Goal: Transaction & Acquisition: Purchase product/service

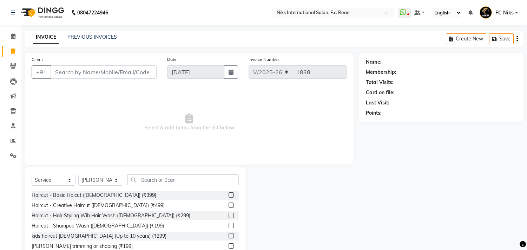
select select "7"
select select "service"
select select "159"
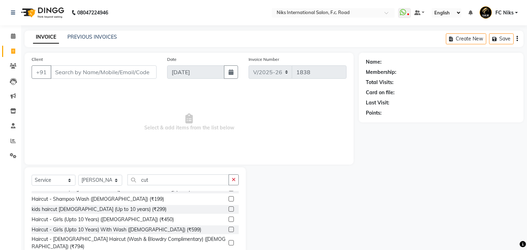
scroll to position [62, 0]
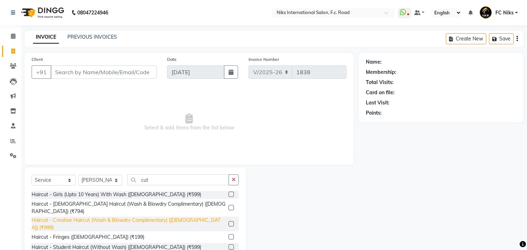
type input "cut"
click at [165, 216] on div "Haircut - Creative Haircut (Wash & Blowdry Complimentary) ([DEMOGRAPHIC_DATA]) …" at bounding box center [129, 223] width 194 height 15
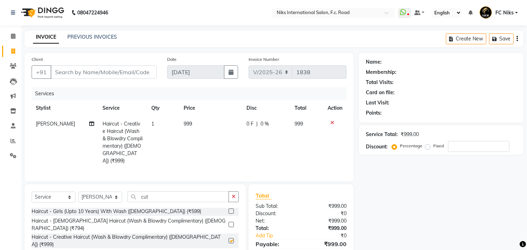
checkbox input "false"
drag, startPoint x: 191, startPoint y: 139, endPoint x: 202, endPoint y: 131, distance: 13.4
click at [193, 137] on td "999" at bounding box center [210, 142] width 63 height 53
select select "159"
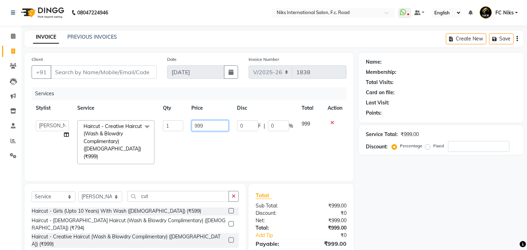
drag, startPoint x: 211, startPoint y: 125, endPoint x: 167, endPoint y: 114, distance: 45.6
click at [167, 114] on table "Stylist Service Qty Price Disc Total Action Abhishek [PERSON_NAME] [PERSON_NAME…" at bounding box center [189, 134] width 315 height 68
type input "1000"
click at [116, 73] on input "Client" at bounding box center [104, 71] width 106 height 13
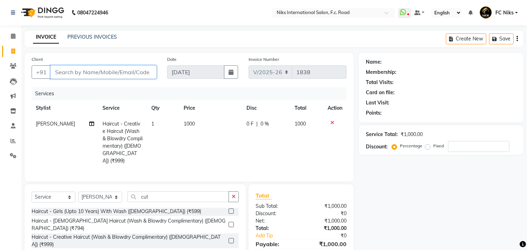
type input "9"
type input "0"
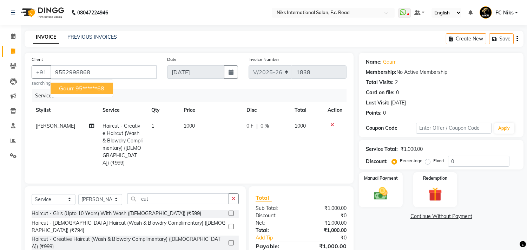
click at [93, 89] on ngb-highlight "95******68" at bounding box center [90, 88] width 29 height 7
type input "95******68"
drag, startPoint x: 358, startPoint y: 186, endPoint x: 380, endPoint y: 214, distance: 35.2
click at [380, 214] on link "Continue Without Payment" at bounding box center [441, 215] width 162 height 7
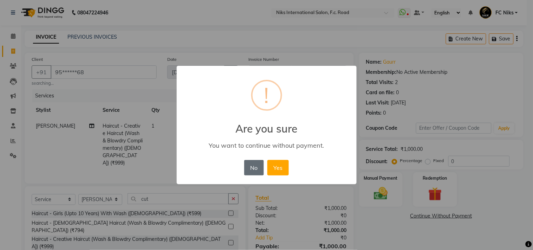
click at [249, 166] on button "No" at bounding box center [254, 167] width 20 height 15
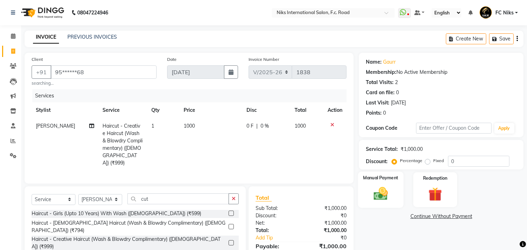
click at [389, 186] on img at bounding box center [380, 193] width 23 height 17
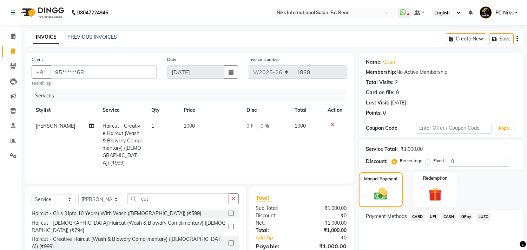
click at [416, 216] on span "CARD" at bounding box center [417, 216] width 15 height 8
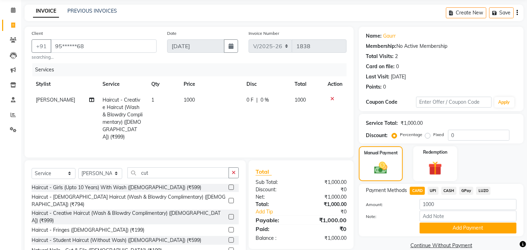
scroll to position [23, 0]
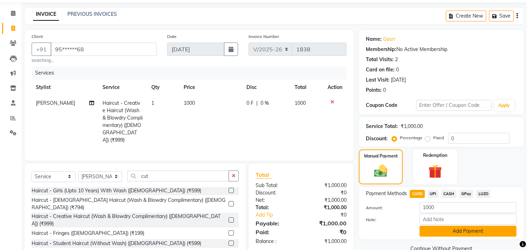
click at [434, 233] on button "Add Payment" at bounding box center [468, 230] width 97 height 11
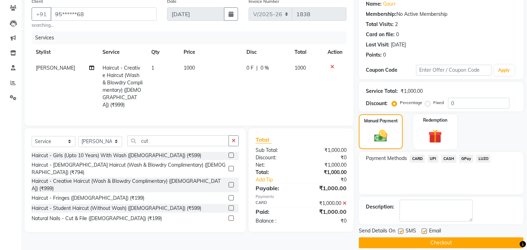
scroll to position [66, 0]
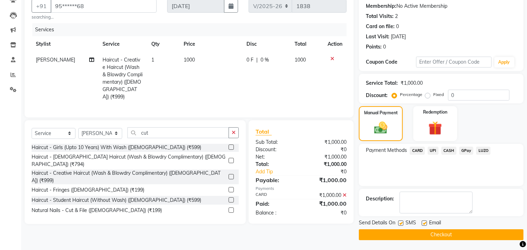
click at [430, 237] on button "Checkout" at bounding box center [441, 234] width 165 height 11
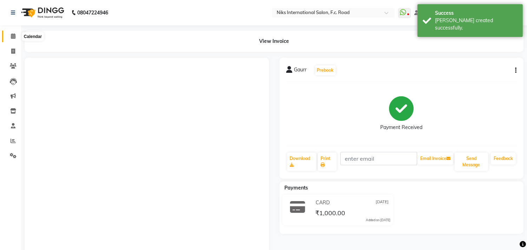
click at [11, 34] on icon at bounding box center [13, 35] width 5 height 5
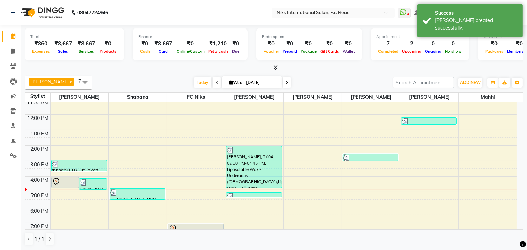
scroll to position [52, 0]
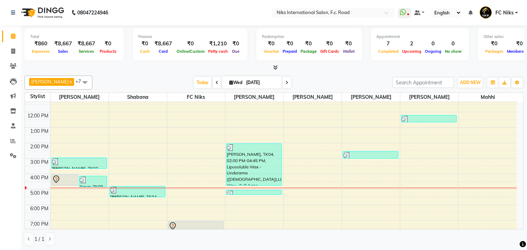
click at [92, 128] on div "8:00 AM 9:00 AM 10:00 AM 11:00 AM 12:00 PM 1:00 PM 2:00 PM 3:00 PM 4:00 PM 5:00…" at bounding box center [271, 165] width 492 height 231
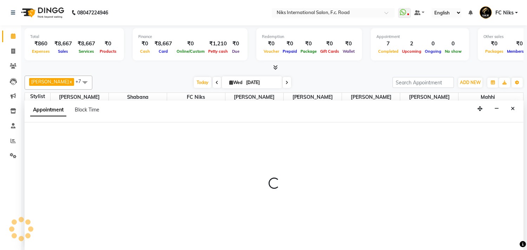
scroll to position [0, 0]
select select "159"
select select "tentative"
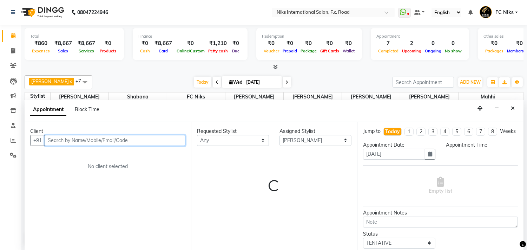
select select "720"
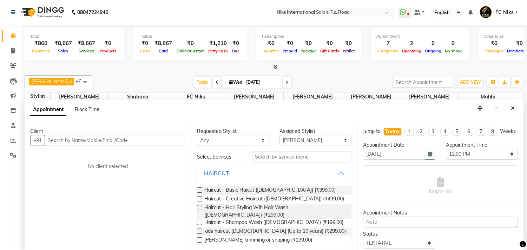
click at [518, 106] on div "Appointment Block Time" at bounding box center [274, 111] width 499 height 22
click at [515, 109] on button "Close" at bounding box center [513, 108] width 10 height 11
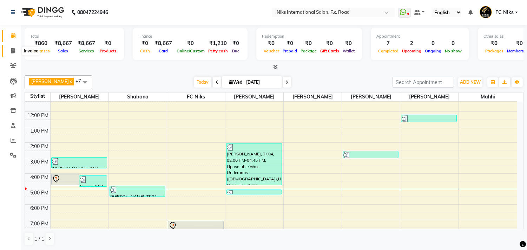
click at [14, 50] on icon at bounding box center [13, 50] width 4 height 5
select select "7"
select select "service"
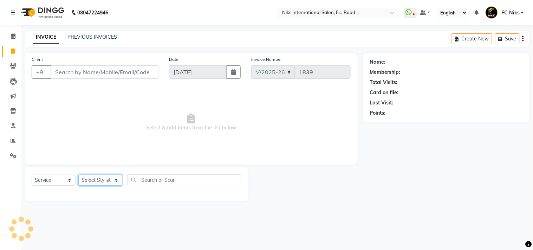
click at [116, 177] on select "Select Stylist [PERSON_NAME] [PERSON_NAME] CA [PERSON_NAME] Niks [PERSON_NAME] …" at bounding box center [100, 180] width 44 height 11
select select "160"
click at [78, 175] on select "Select Stylist [PERSON_NAME] [PERSON_NAME] CA [PERSON_NAME] Niks [PERSON_NAME] …" at bounding box center [100, 180] width 44 height 11
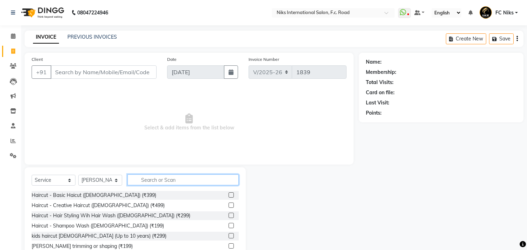
click at [148, 176] on input "text" at bounding box center [182, 179] width 111 height 11
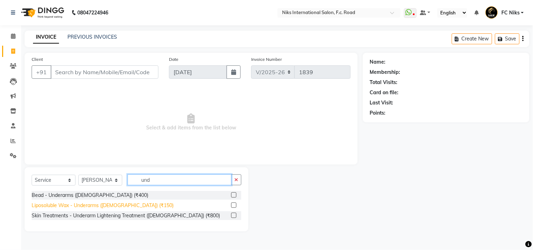
type input "und"
click at [130, 202] on div "Liposoluble Wax - Underarms ([DEMOGRAPHIC_DATA]) (₹150)" at bounding box center [103, 205] width 142 height 7
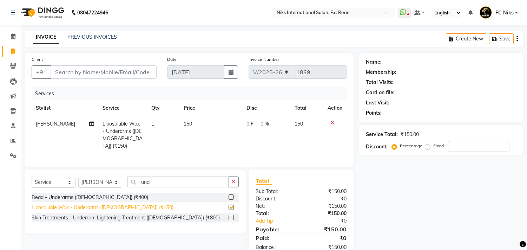
checkbox input "false"
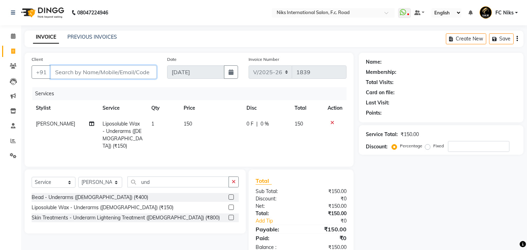
click at [104, 78] on input "Client" at bounding box center [104, 71] width 106 height 13
type input "7"
type input "0"
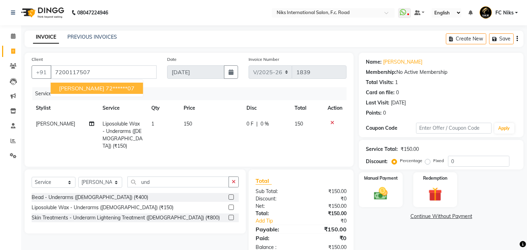
click at [93, 89] on span "[PERSON_NAME]" at bounding box center [81, 88] width 45 height 7
type input "72******07"
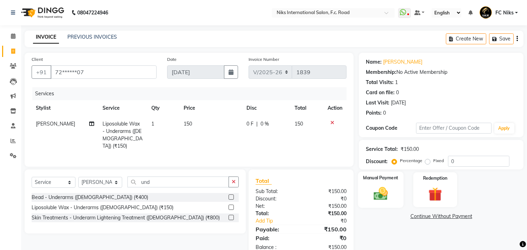
click at [392, 194] on img at bounding box center [380, 193] width 23 height 17
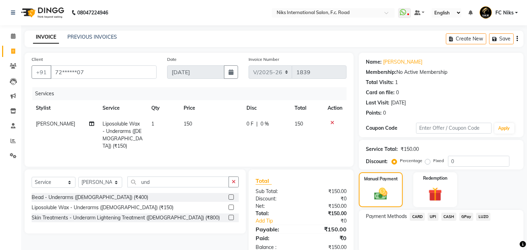
click at [415, 215] on span "CARD" at bounding box center [417, 216] width 15 height 8
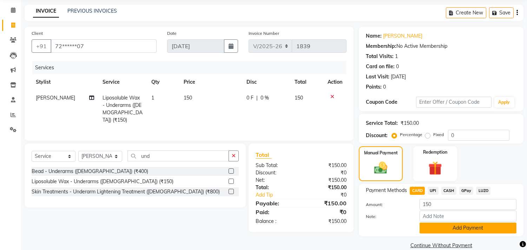
click at [429, 225] on button "Add Payment" at bounding box center [468, 227] width 97 height 11
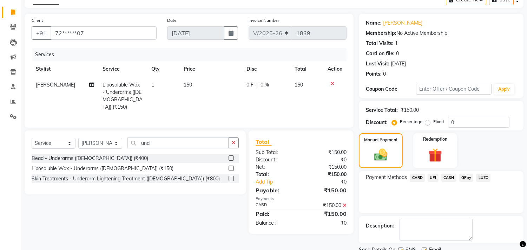
scroll to position [53, 0]
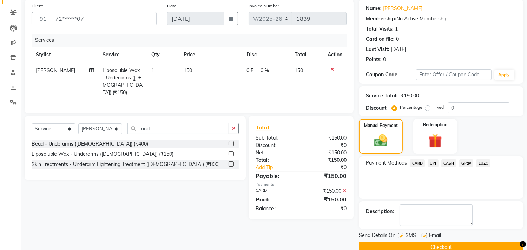
click at [418, 243] on button "Checkout" at bounding box center [441, 247] width 165 height 11
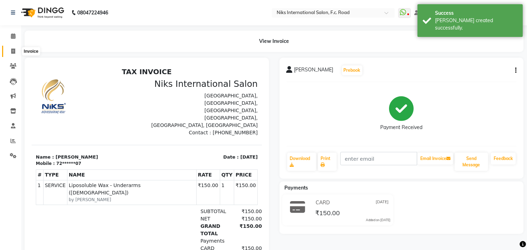
drag, startPoint x: 11, startPoint y: 48, endPoint x: 17, endPoint y: 54, distance: 7.5
click at [12, 49] on icon at bounding box center [13, 50] width 4 height 5
select select "7"
select select "service"
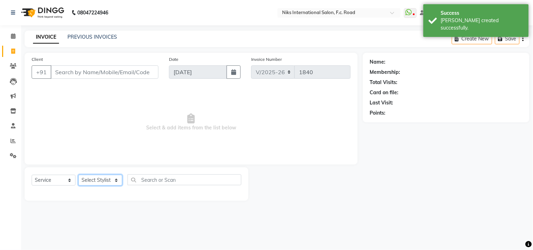
click at [92, 179] on select "Select Stylist [PERSON_NAME] [PERSON_NAME] CA [PERSON_NAME] Niks [PERSON_NAME] …" at bounding box center [100, 180] width 44 height 11
select select "160"
click at [78, 175] on select "Select Stylist [PERSON_NAME] [PERSON_NAME] CA [PERSON_NAME] Niks [PERSON_NAME] …" at bounding box center [100, 180] width 44 height 11
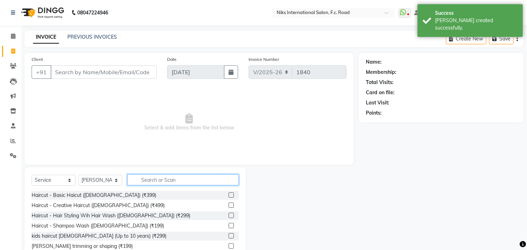
click at [157, 180] on input "text" at bounding box center [182, 179] width 111 height 11
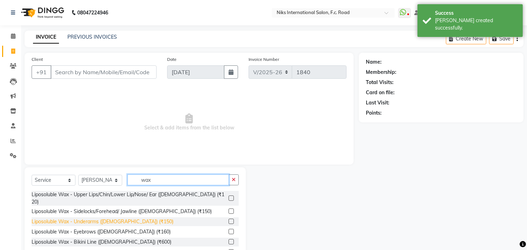
type input "wax"
click at [78, 218] on div "Liposoluble Wax - Underarms ([DEMOGRAPHIC_DATA]) (₹150)" at bounding box center [103, 221] width 142 height 7
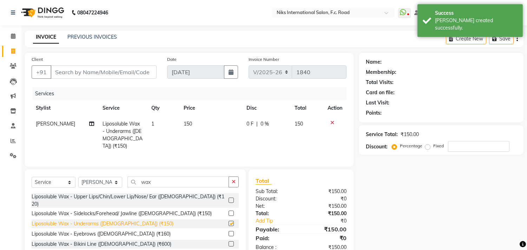
checkbox input "false"
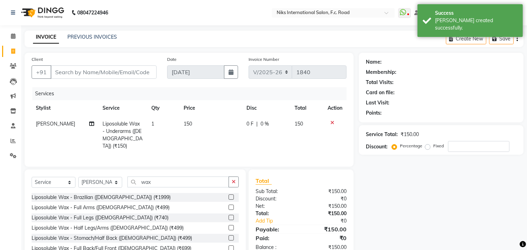
scroll to position [72, 0]
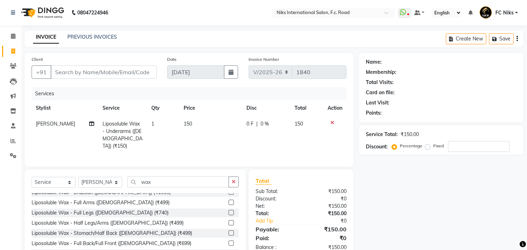
click at [88, 199] on div "Liposoluble Wax - Full Arms ([DEMOGRAPHIC_DATA]) (₹499)" at bounding box center [101, 202] width 138 height 7
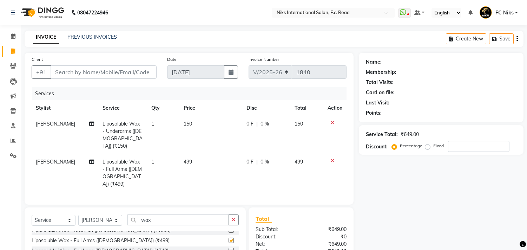
checkbox input "false"
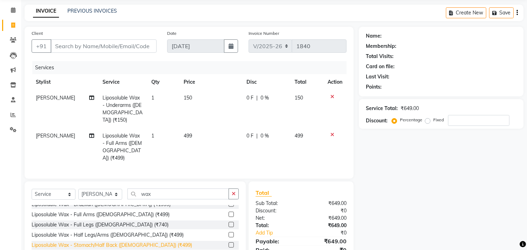
scroll to position [39, 0]
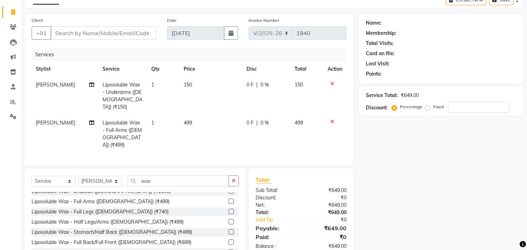
click at [85, 208] on div "Liposoluble Wax - Full Legs ([DEMOGRAPHIC_DATA]) (₹740)" at bounding box center [100, 211] width 137 height 7
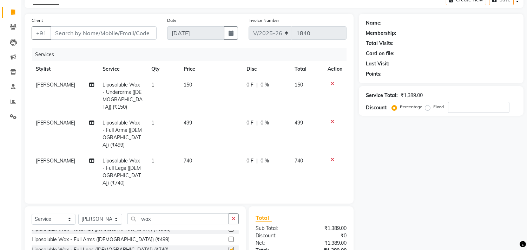
checkbox input "false"
click at [236, 213] on button "button" at bounding box center [234, 218] width 10 height 11
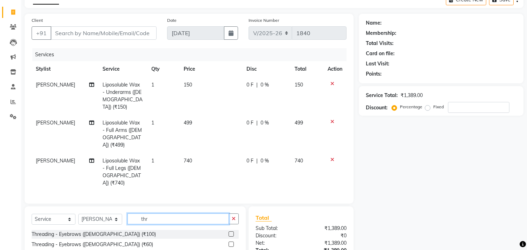
scroll to position [0, 0]
type input "thr"
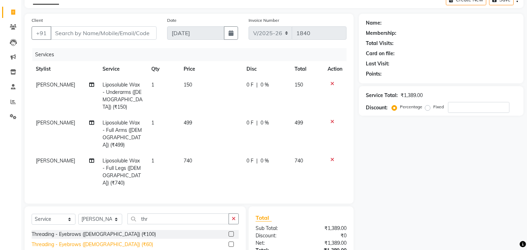
click at [90, 241] on div "Threading - Eyebrows ([DEMOGRAPHIC_DATA]) (₹60)" at bounding box center [93, 244] width 122 height 7
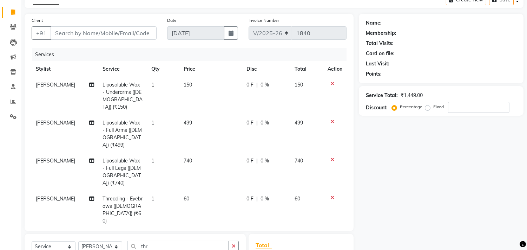
checkbox input "false"
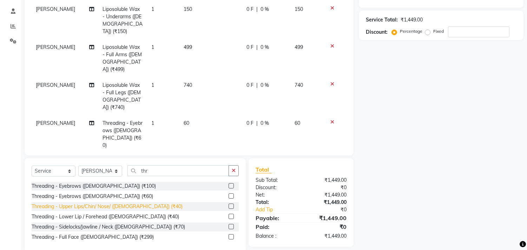
click at [71, 203] on div "Threading - Upper Lips/Chin/ Nose/ ([DEMOGRAPHIC_DATA]) (₹40)" at bounding box center [107, 206] width 151 height 7
click at [72, 205] on div "Threading - Upper Lips/Chin/ Nose/ ([DEMOGRAPHIC_DATA]) (₹40)" at bounding box center [107, 206] width 151 height 7
checkbox input "false"
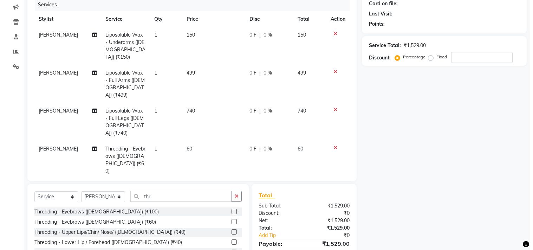
scroll to position [37, 0]
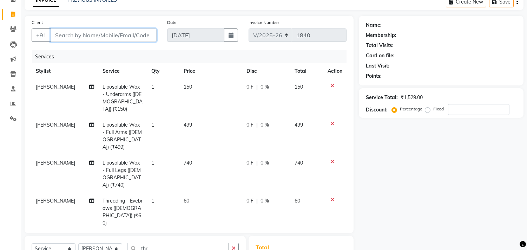
click at [116, 31] on input "Client" at bounding box center [104, 34] width 106 height 13
type input "9"
type input "0"
type input "9821930403"
click at [134, 37] on span "Add Client" at bounding box center [139, 35] width 28 height 7
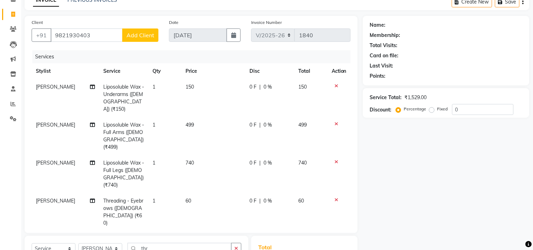
select select "22"
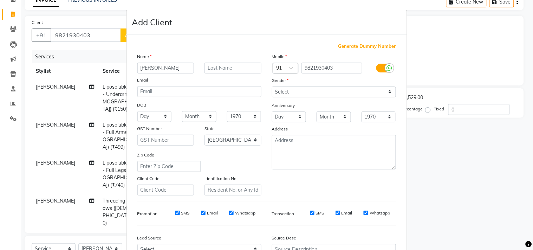
type input "[PERSON_NAME]"
type input "MIshra"
click at [287, 93] on select "Select [DEMOGRAPHIC_DATA] [DEMOGRAPHIC_DATA] Other Prefer Not To Say" at bounding box center [334, 91] width 124 height 11
select select "[DEMOGRAPHIC_DATA]"
click at [272, 86] on select "Select [DEMOGRAPHIC_DATA] [DEMOGRAPHIC_DATA] Other Prefer Not To Say" at bounding box center [334, 91] width 124 height 11
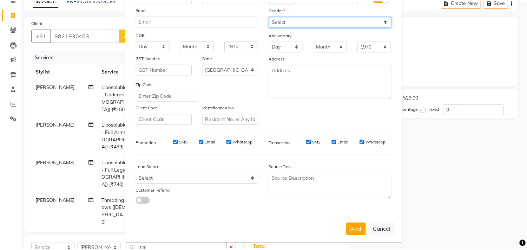
scroll to position [62, 0]
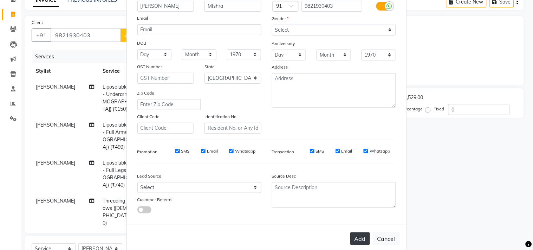
click at [358, 234] on button "Add" at bounding box center [360, 238] width 20 height 13
type input "98******03"
select select
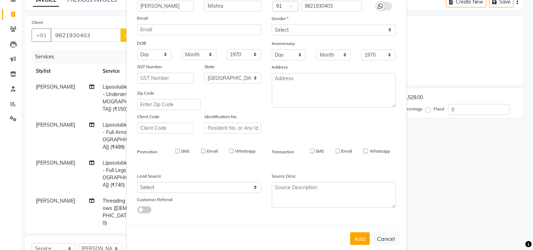
select select "null"
select select
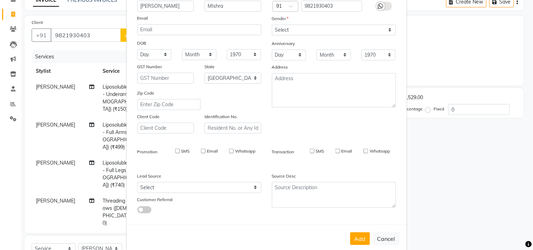
checkbox input "false"
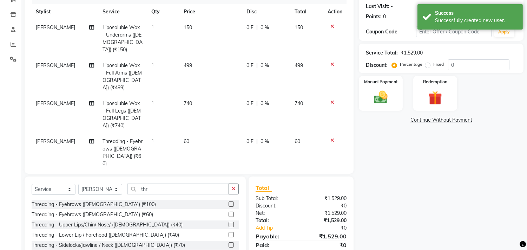
scroll to position [115, 0]
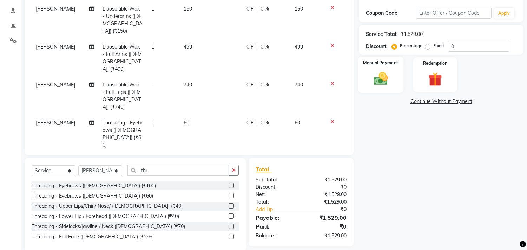
click at [398, 85] on div "Manual Payment" at bounding box center [381, 75] width 46 height 36
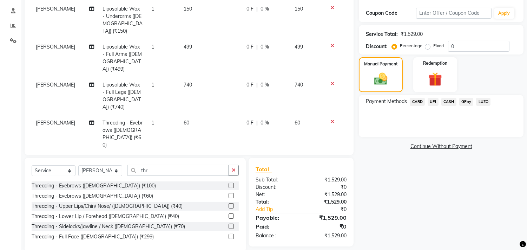
click at [420, 101] on span "CARD" at bounding box center [417, 102] width 15 height 8
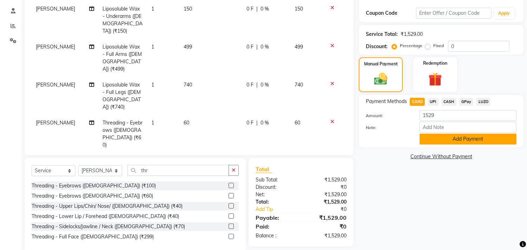
click at [438, 143] on button "Add Payment" at bounding box center [468, 138] width 97 height 11
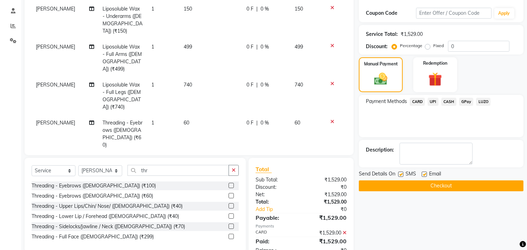
scroll to position [128, 0]
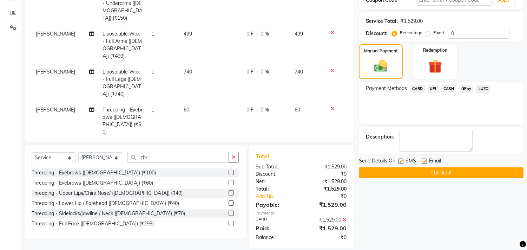
click at [431, 175] on button "Checkout" at bounding box center [441, 172] width 165 height 11
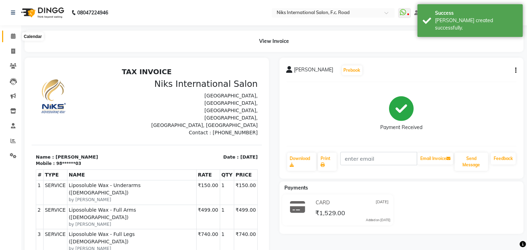
click at [13, 37] on icon at bounding box center [13, 35] width 5 height 5
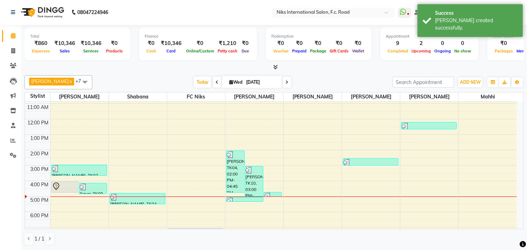
scroll to position [52, 0]
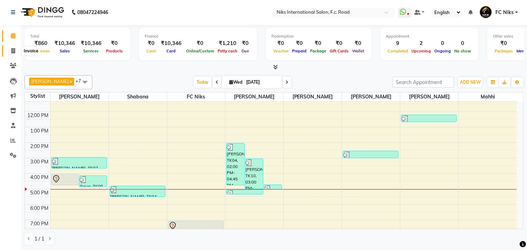
click at [11, 51] on icon at bounding box center [13, 50] width 4 height 5
select select "7"
select select "service"
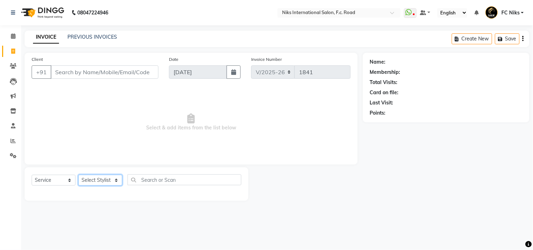
click at [100, 178] on select "Select Stylist [PERSON_NAME] [PERSON_NAME] CA [PERSON_NAME] Niks [PERSON_NAME] …" at bounding box center [100, 180] width 44 height 11
select select "62714"
click at [78, 175] on select "Select Stylist [PERSON_NAME] [PERSON_NAME] CA [PERSON_NAME] Niks [PERSON_NAME] …" at bounding box center [100, 180] width 44 height 11
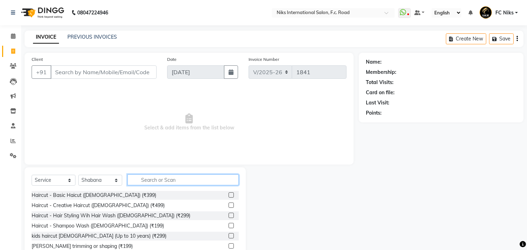
click at [170, 181] on input "text" at bounding box center [182, 179] width 111 height 11
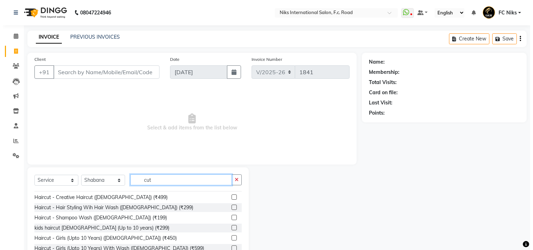
scroll to position [39, 0]
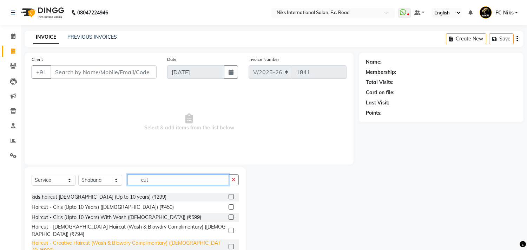
type input "cut"
click at [157, 239] on div "Haircut - Creative Haircut (Wash & Blowdry Complimentary) ([DEMOGRAPHIC_DATA]) …" at bounding box center [129, 246] width 194 height 15
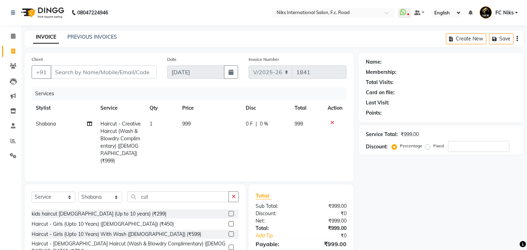
checkbox input "false"
click at [202, 140] on td "999" at bounding box center [210, 142] width 64 height 53
select select "62714"
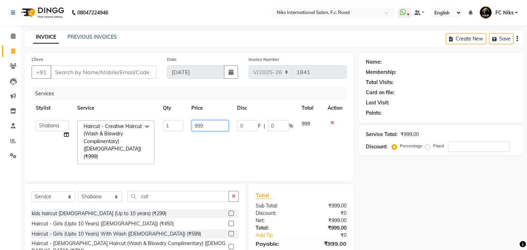
click at [192, 122] on input "999" at bounding box center [210, 125] width 37 height 11
drag, startPoint x: 198, startPoint y: 129, endPoint x: 188, endPoint y: 127, distance: 10.4
click at [188, 127] on td "999" at bounding box center [210, 142] width 45 height 52
type input "1000"
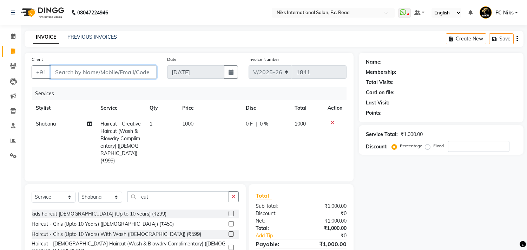
click at [107, 74] on input "Client" at bounding box center [104, 71] width 106 height 13
type input "9"
type input "0"
type input "9068749999"
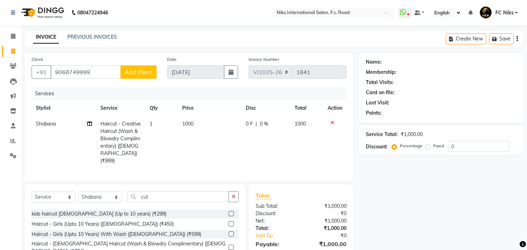
click at [140, 76] on button "Add Client" at bounding box center [138, 71] width 36 height 13
select select "22"
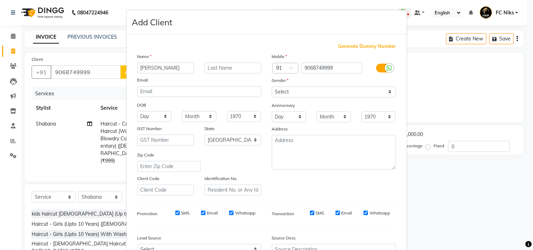
type input "[PERSON_NAME]"
type input "Gundecha"
click at [280, 93] on select "Select [DEMOGRAPHIC_DATA] [DEMOGRAPHIC_DATA] Other Prefer Not To Say" at bounding box center [334, 91] width 124 height 11
select select "[DEMOGRAPHIC_DATA]"
click at [272, 86] on select "Select [DEMOGRAPHIC_DATA] [DEMOGRAPHIC_DATA] Other Prefer Not To Say" at bounding box center [334, 91] width 124 height 11
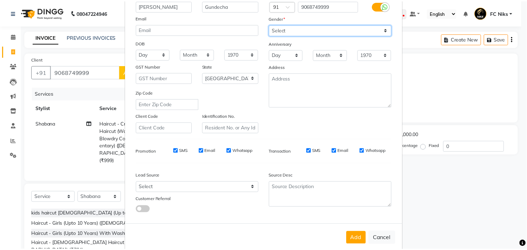
scroll to position [62, 0]
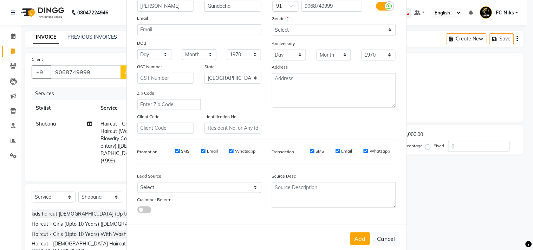
click at [360, 240] on button "Add" at bounding box center [360, 238] width 20 height 13
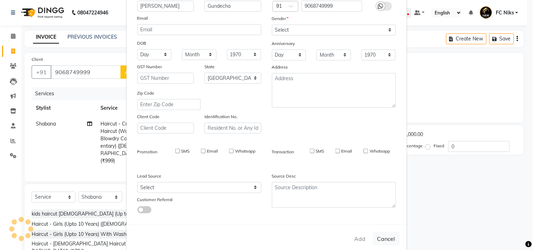
type input "90******99"
select select
select select "null"
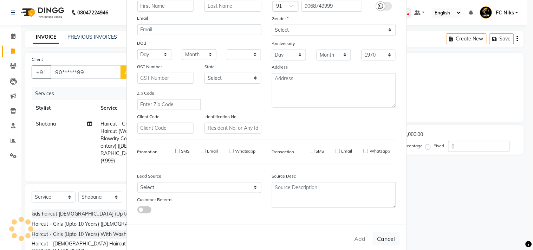
select select
checkbox input "false"
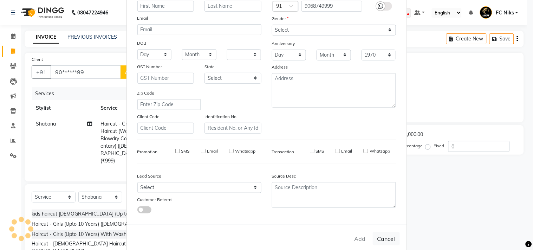
checkbox input "false"
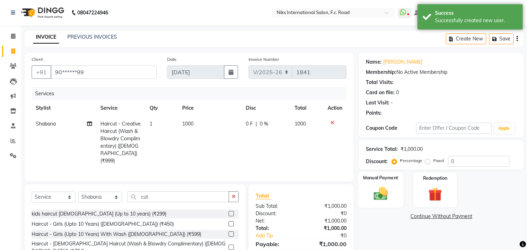
click at [381, 183] on div "Manual Payment" at bounding box center [381, 189] width 46 height 36
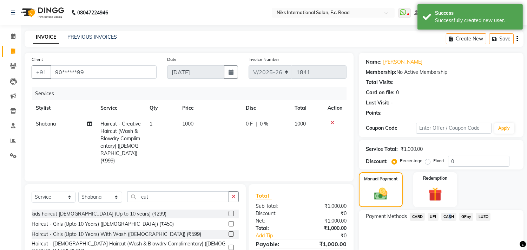
click at [450, 218] on span "CASH" at bounding box center [448, 216] width 15 height 8
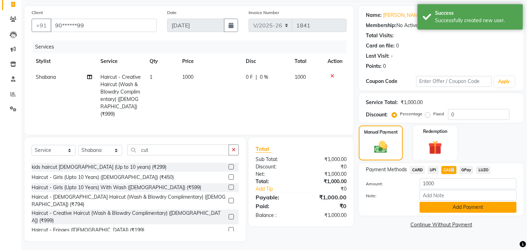
click at [445, 207] on button "Add Payment" at bounding box center [468, 207] width 97 height 11
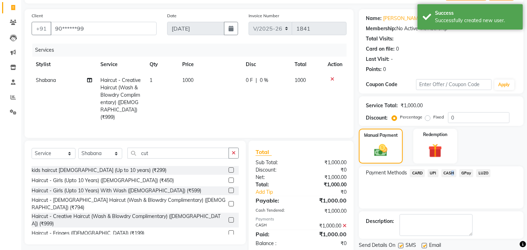
scroll to position [53, 0]
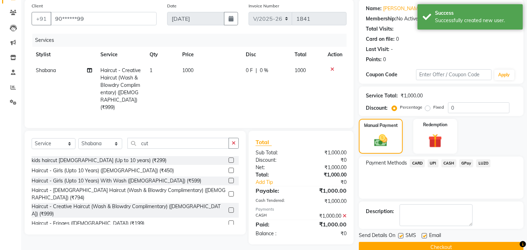
click at [498, 194] on div "Payment Methods CARD UPI CASH GPay LUZO" at bounding box center [441, 177] width 165 height 42
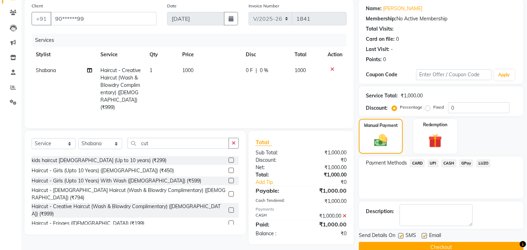
scroll to position [66, 0]
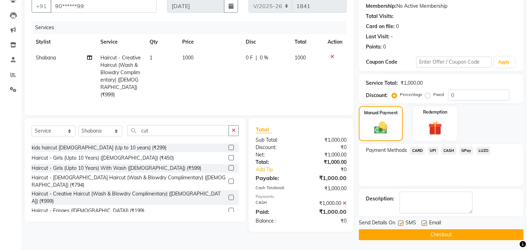
click at [480, 236] on button "Checkout" at bounding box center [441, 234] width 165 height 11
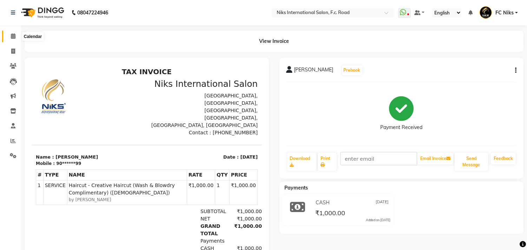
click at [13, 36] on icon at bounding box center [13, 35] width 5 height 5
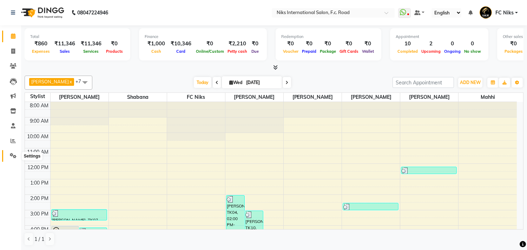
click at [9, 153] on span at bounding box center [13, 156] width 12 height 8
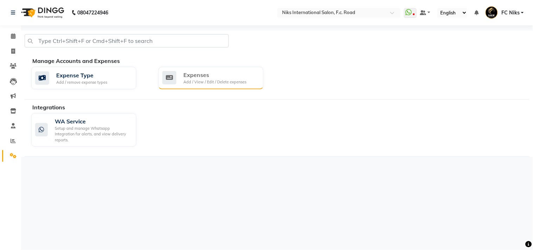
click at [228, 85] on div "Expenses Add / View / Edit / Delete expenses" at bounding box center [210, 78] width 105 height 22
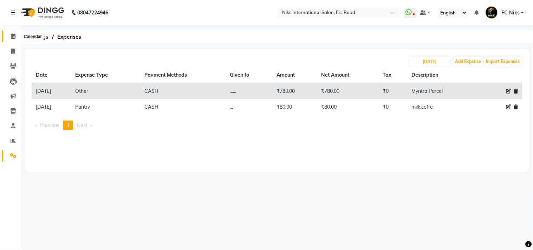
click at [14, 36] on icon at bounding box center [13, 35] width 5 height 5
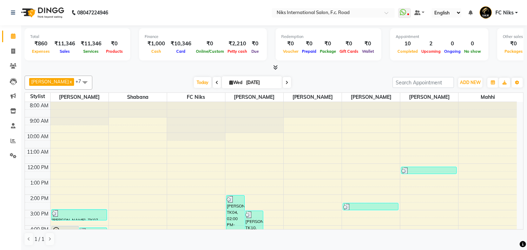
click at [164, 72] on div "Total ₹860 Expenses ₹11,346 Sales ₹11,346 Services ₹0 Products Finance ₹1,000 C…" at bounding box center [274, 137] width 506 height 225
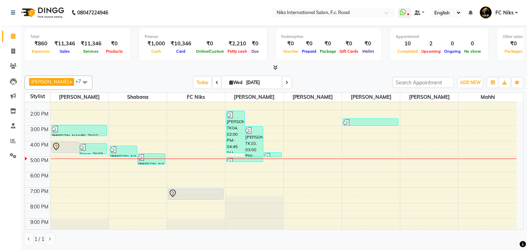
scroll to position [91, 0]
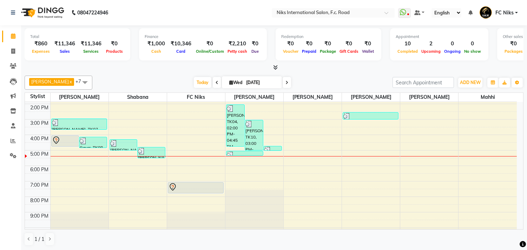
click at [30, 27] on div "Total ₹860 Expenses ₹11,346 Sales ₹11,346 Services ₹0 Products Finance ₹1,000 C…" at bounding box center [274, 48] width 499 height 46
click at [234, 157] on div "8:00 AM 9:00 AM 10:00 AM 11:00 AM 12:00 PM 1:00 PM 2:00 PM 3:00 PM 4:00 PM 5:00…" at bounding box center [271, 126] width 492 height 231
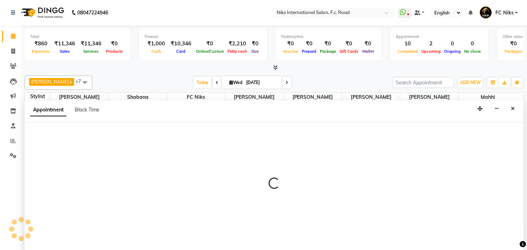
scroll to position [0, 0]
select select "160"
select select "tentative"
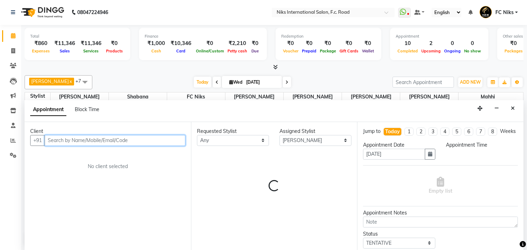
select select "1020"
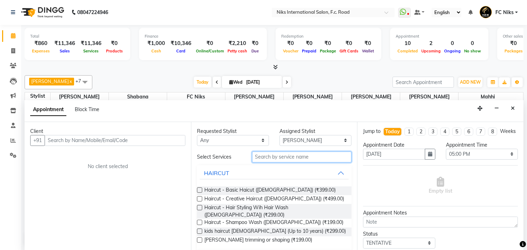
click at [300, 162] on input "text" at bounding box center [302, 156] width 100 height 11
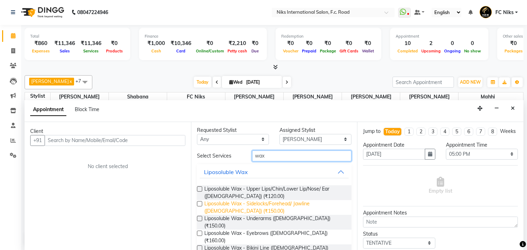
scroll to position [0, 0]
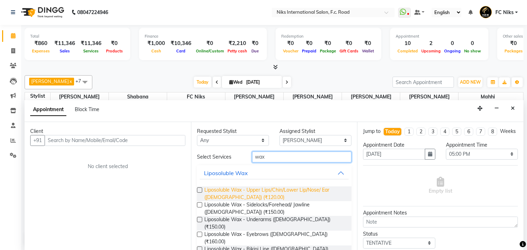
type input "wax"
click at [228, 196] on span "Liposoluble Wax - Upper Lips/Chin/Lower Lip/Nose/ Ear ([DEMOGRAPHIC_DATA]) (₹12…" at bounding box center [275, 193] width 142 height 15
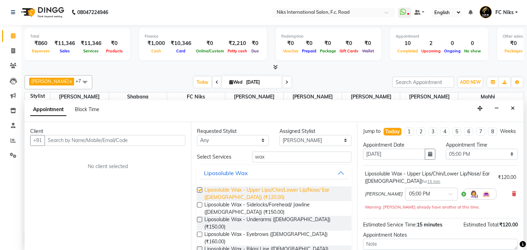
checkbox input "false"
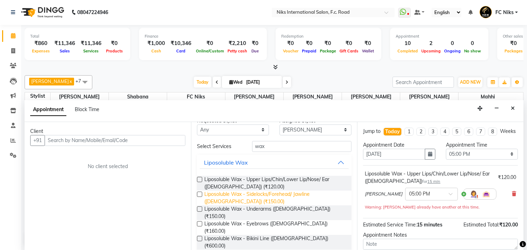
scroll to position [13, 0]
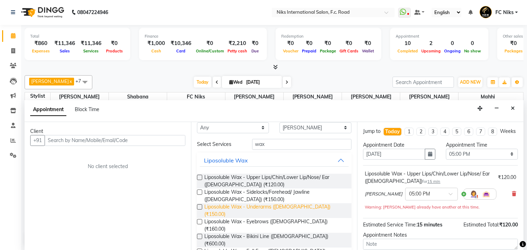
click at [244, 207] on span "Liposoluble Wax - Underarms ([DEMOGRAPHIC_DATA]) (₹150.00)" at bounding box center [275, 210] width 142 height 15
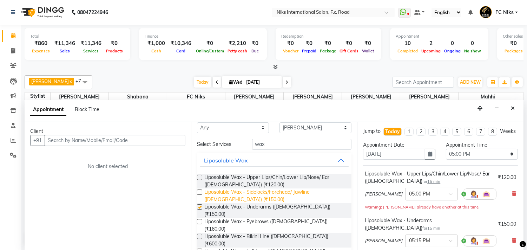
checkbox input "false"
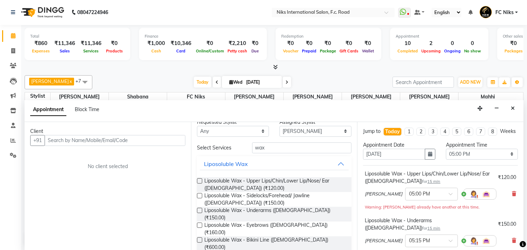
scroll to position [0, 0]
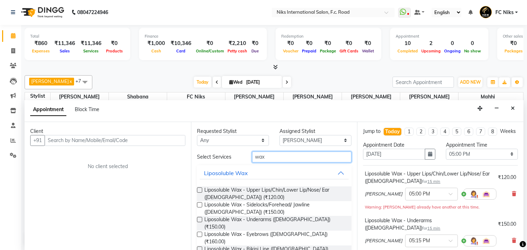
drag, startPoint x: 269, startPoint y: 161, endPoint x: 227, endPoint y: 162, distance: 42.2
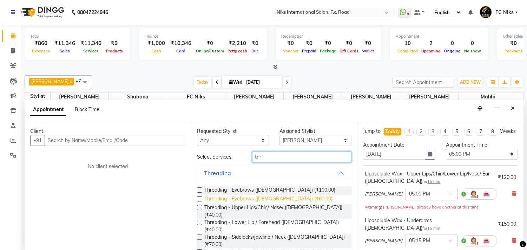
type input "thr"
click at [232, 198] on span "Threading - Eyebrows ([DEMOGRAPHIC_DATA]) (₹60.00)" at bounding box center [268, 199] width 128 height 9
checkbox input "false"
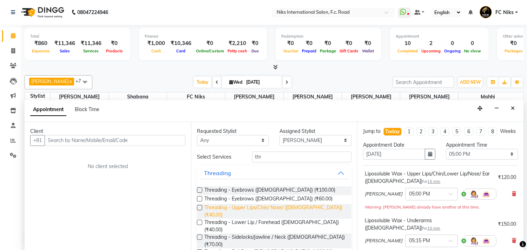
click at [225, 208] on span "Threading - Upper Lips/Chin/ Nose/ ([DEMOGRAPHIC_DATA]) (₹40.00)" at bounding box center [275, 211] width 142 height 15
checkbox input "false"
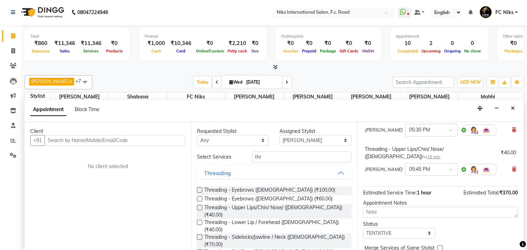
scroll to position [168, 0]
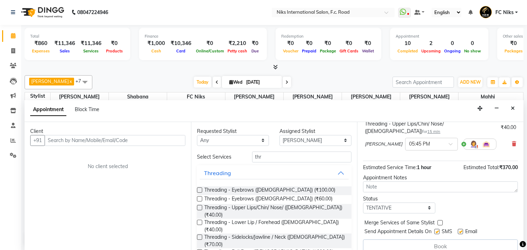
click at [438, 220] on label at bounding box center [440, 222] width 5 height 5
click at [438, 221] on input "checkbox" at bounding box center [440, 223] width 5 height 5
checkbox input "true"
click at [178, 141] on input "text" at bounding box center [115, 140] width 141 height 11
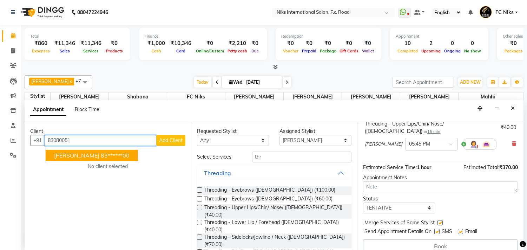
drag, startPoint x: 119, startPoint y: 157, endPoint x: 158, endPoint y: 141, distance: 42.5
click at [119, 157] on ngb-highlight "83******00" at bounding box center [115, 155] width 29 height 7
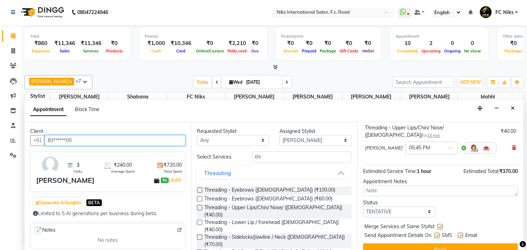
scroll to position [167, 0]
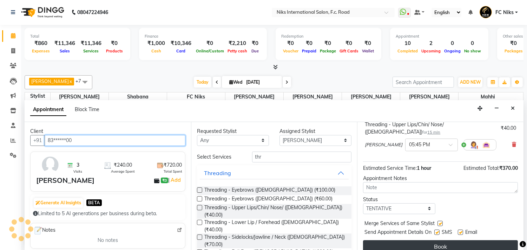
type input "83******00"
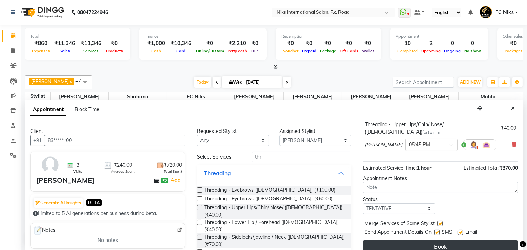
click at [437, 240] on button "Book" at bounding box center [440, 246] width 155 height 13
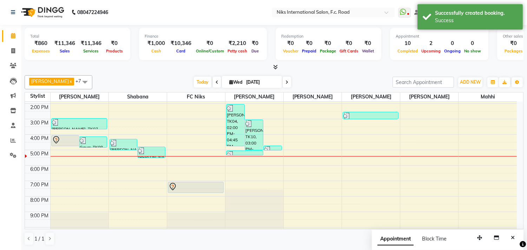
scroll to position [0, 0]
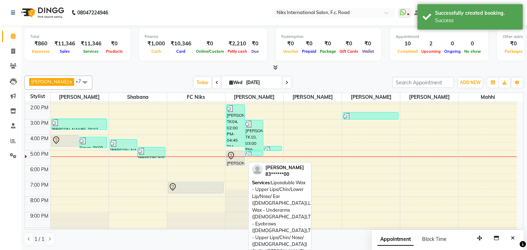
click at [231, 164] on div at bounding box center [236, 165] width 18 height 3
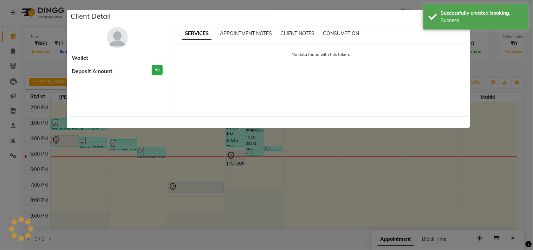
select select "7"
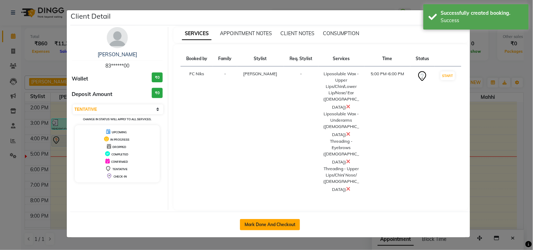
click at [253, 219] on button "Mark Done And Checkout" at bounding box center [270, 224] width 60 height 11
select select "7"
select select "service"
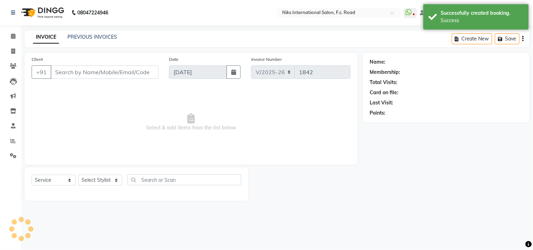
type input "83******00"
select select "160"
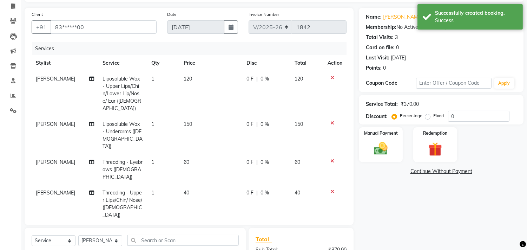
scroll to position [39, 0]
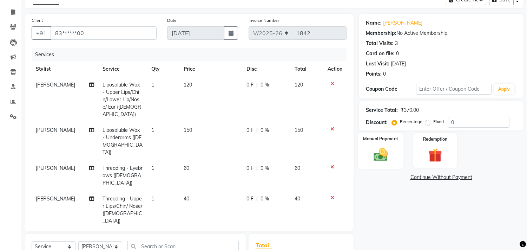
click at [391, 158] on img at bounding box center [380, 154] width 23 height 17
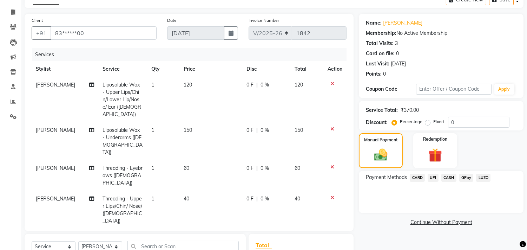
click at [414, 176] on span "CARD" at bounding box center [417, 178] width 15 height 8
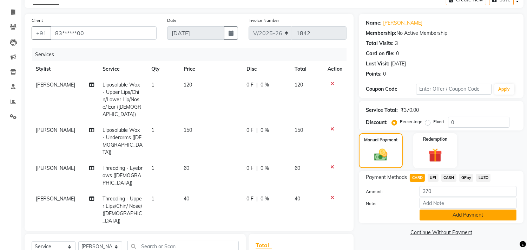
click at [455, 215] on button "Add Payment" at bounding box center [468, 214] width 97 height 11
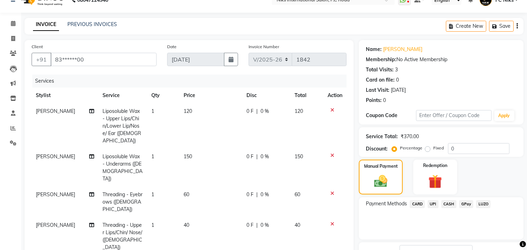
scroll to position [78, 0]
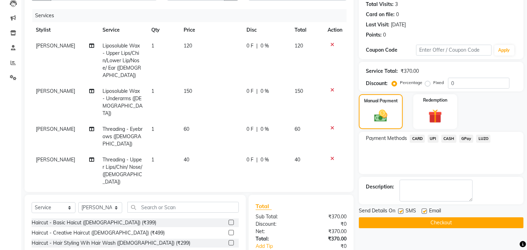
click at [444, 219] on button "Checkout" at bounding box center [441, 222] width 165 height 11
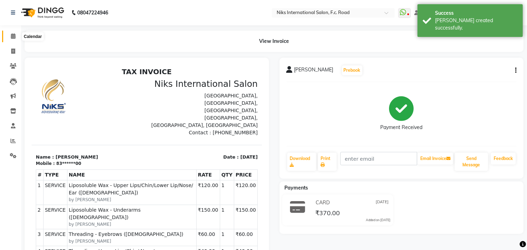
click at [11, 37] on icon at bounding box center [13, 35] width 5 height 5
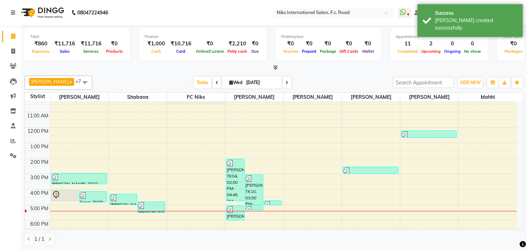
scroll to position [52, 0]
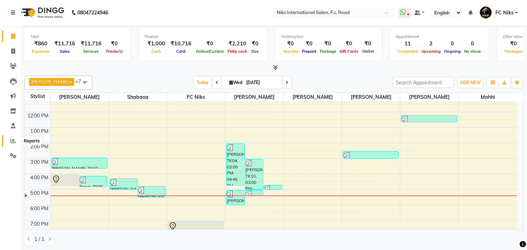
click at [8, 140] on span at bounding box center [13, 141] width 12 height 8
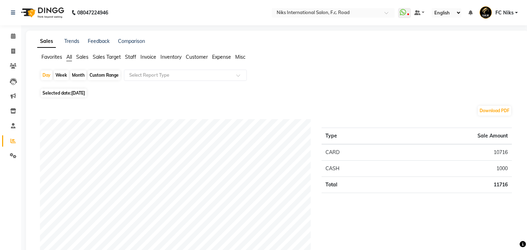
click at [134, 57] on span "Staff" at bounding box center [130, 57] width 11 height 6
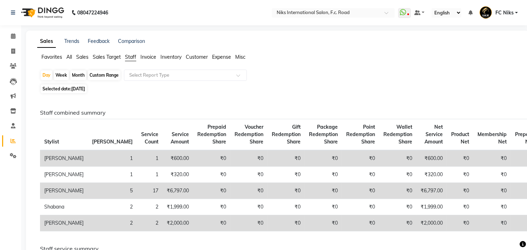
click at [79, 79] on div "Month" at bounding box center [78, 75] width 16 height 10
select select "9"
select select "2025"
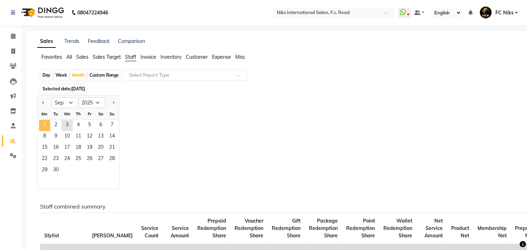
click at [43, 125] on span "1" at bounding box center [44, 125] width 11 height 11
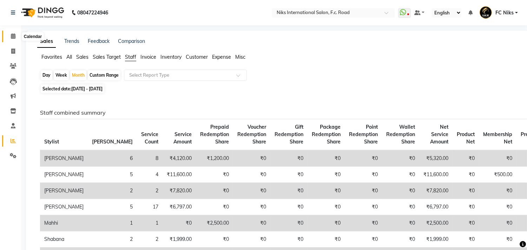
click at [8, 39] on span at bounding box center [13, 36] width 12 height 8
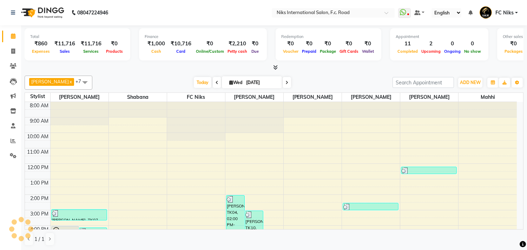
click at [13, 34] on icon at bounding box center [13, 35] width 5 height 5
